Goal: Transaction & Acquisition: Book appointment/travel/reservation

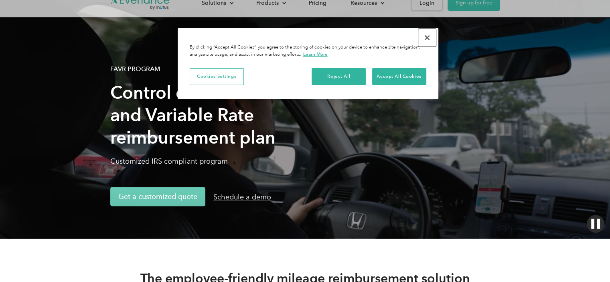
click at [424, 37] on button "Close" at bounding box center [427, 38] width 18 height 18
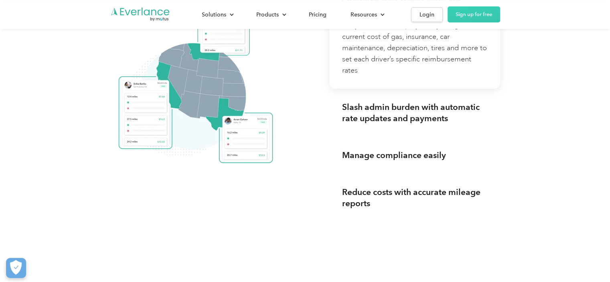
scroll to position [882, 0]
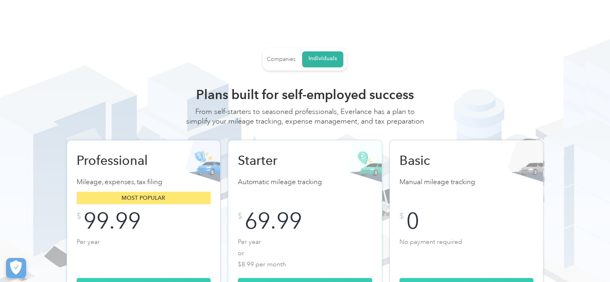
click at [278, 57] on div "Companies" at bounding box center [281, 59] width 29 height 7
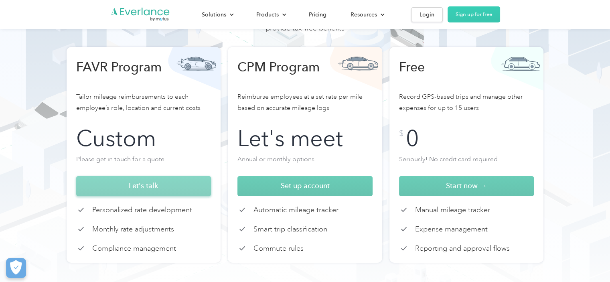
scroll to position [80, 0]
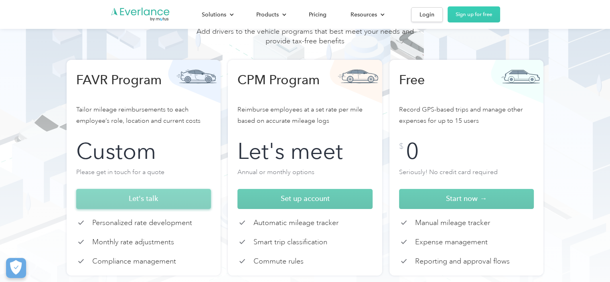
click at [177, 195] on div "Let's talk" at bounding box center [143, 199] width 119 height 10
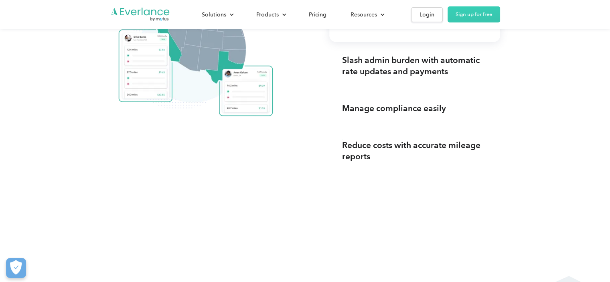
scroll to position [922, 0]
